Goal: Check status: Check status

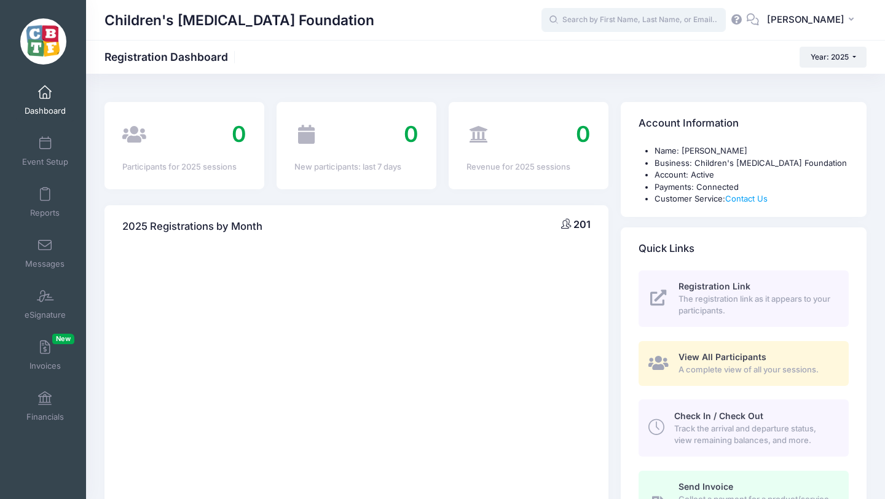
click at [634, 19] on input "text" at bounding box center [633, 20] width 184 height 25
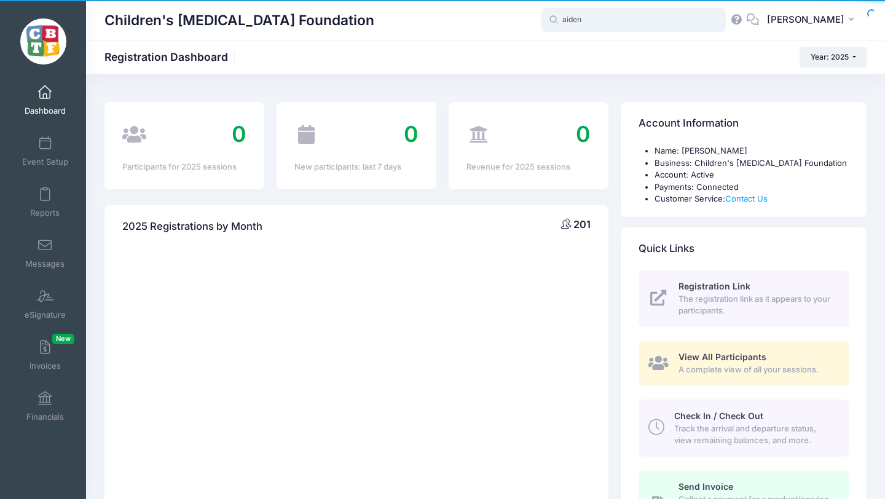
type input "aiden"
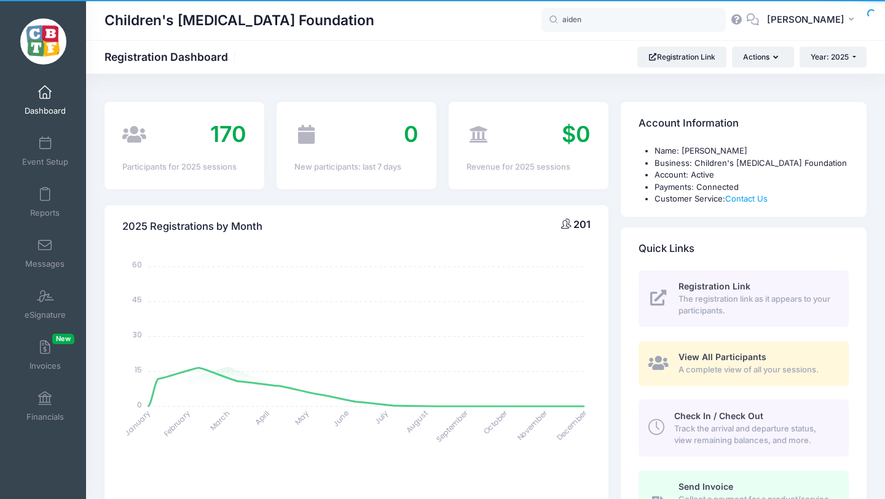
select select
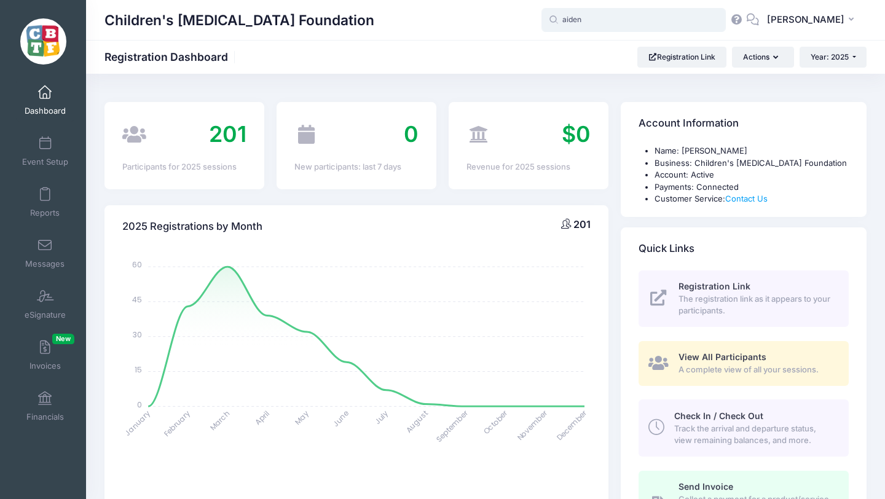
click at [619, 19] on input "aiden" at bounding box center [633, 20] width 184 height 25
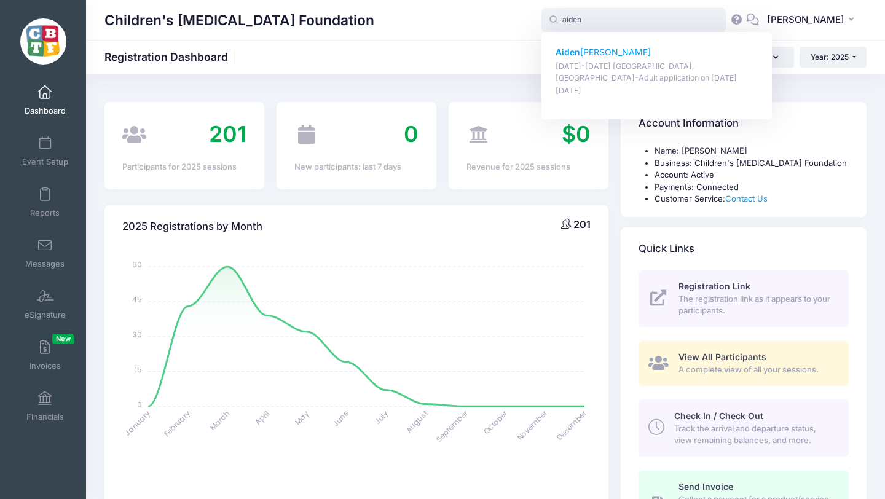
click at [611, 52] on p "Aiden Turner" at bounding box center [657, 52] width 203 height 13
type input "Aiden Turner (July 6-9th Vashon Island, WA-Adult application, Jul-06, 2025)"
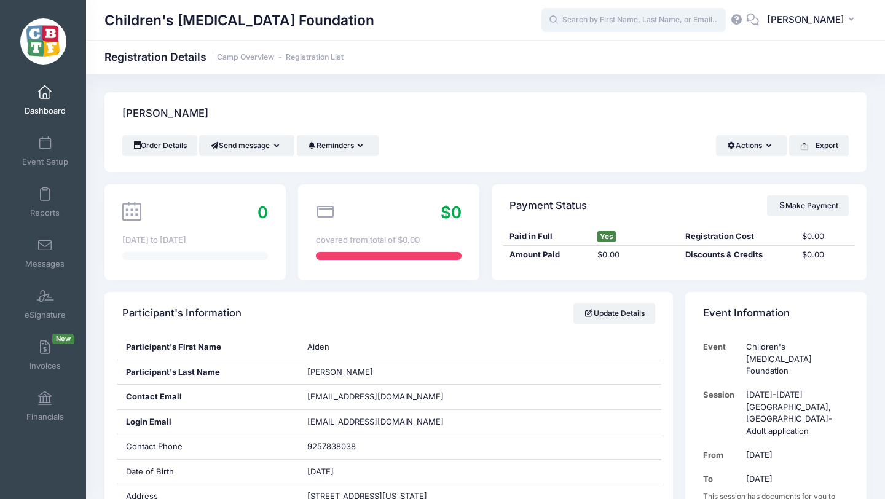
click at [618, 22] on input "text" at bounding box center [633, 20] width 184 height 25
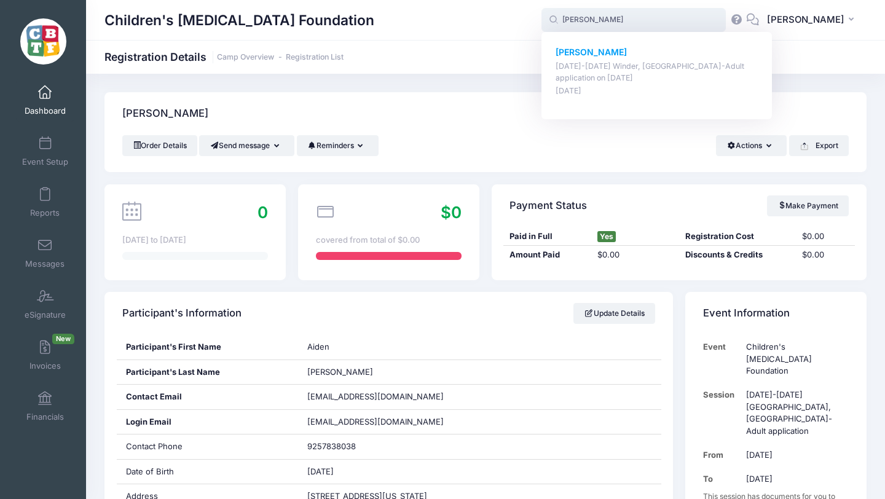
click at [608, 60] on div "Marshall Fine July 13-18 Winder, GA-Adult application on Jul-13, 2025 Feb-21, 2…" at bounding box center [657, 71] width 203 height 51
type input "Marshall Fine (July 13-18 Winder, GA-Adult application, Jul-13, 2025)"
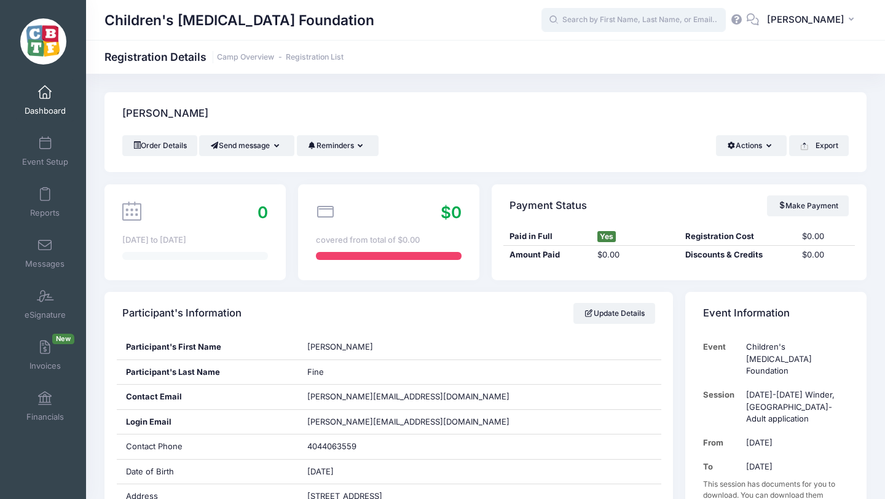
click at [652, 15] on input "text" at bounding box center [633, 20] width 184 height 25
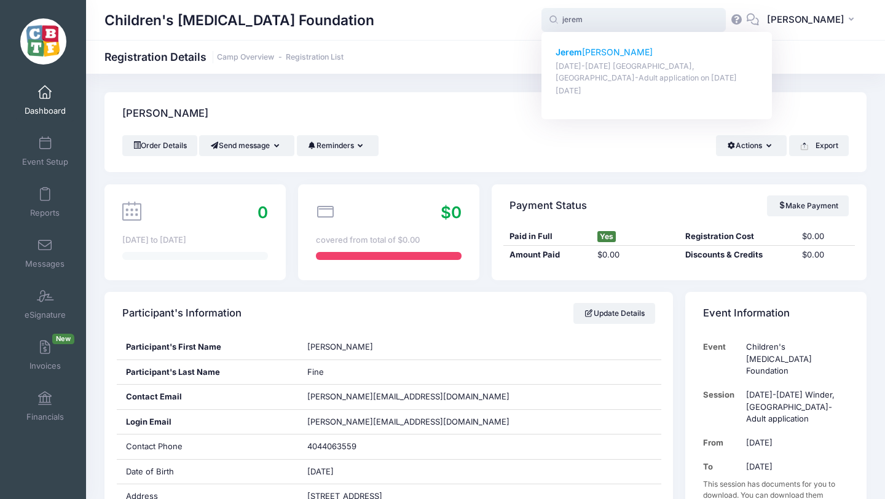
click at [623, 49] on p "Jerem iah McCarthy" at bounding box center [657, 52] width 203 height 13
type input "Jeremiah McCarthy (July 6-9th Vashon Island, WA-Adult application, Jul-06, 2025)"
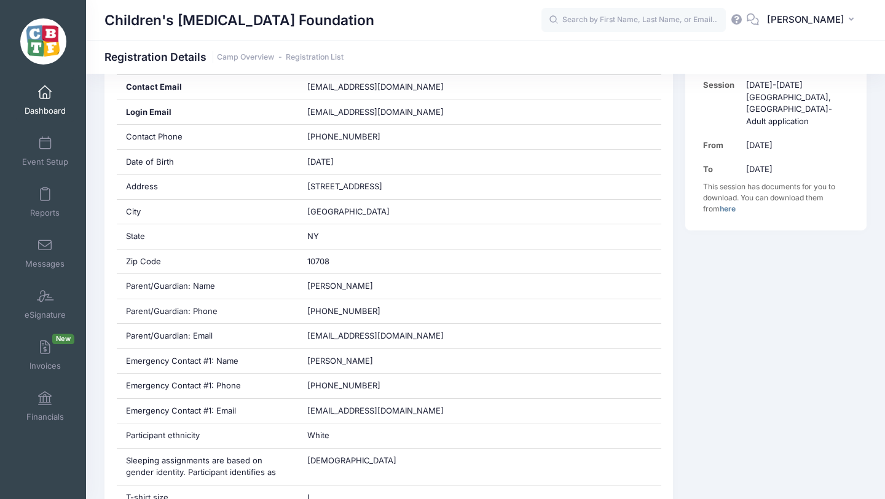
scroll to position [313, 0]
